Goal: Check status: Check status

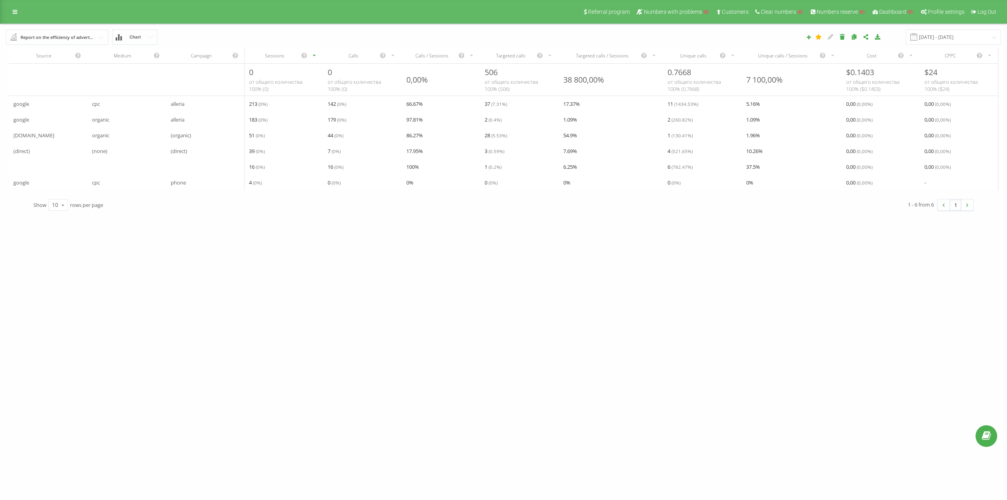
click at [468, 285] on div "qatest23.ringosta... Projects Search Dashboard Call center Analytics Your repor…" at bounding box center [503, 250] width 1007 height 500
